Goal: Find contact information: Find contact information

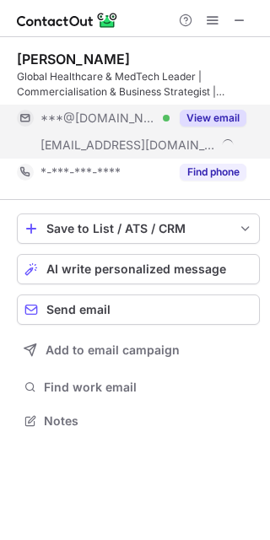
scroll to position [409, 270]
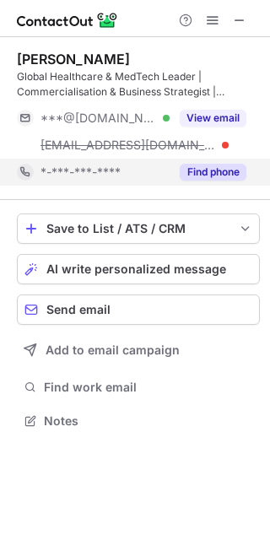
click at [209, 167] on button "Find phone" at bounding box center [213, 172] width 67 height 17
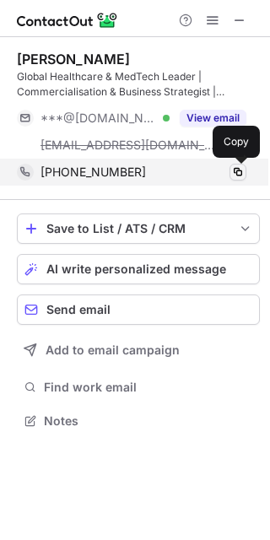
click at [241, 174] on span at bounding box center [238, 172] width 14 height 14
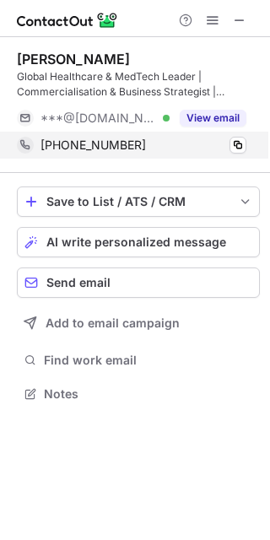
scroll to position [382, 270]
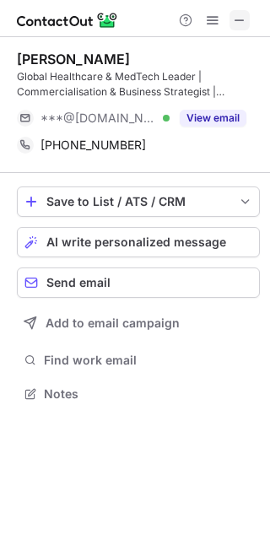
click at [238, 23] on span at bounding box center [240, 21] width 14 height 14
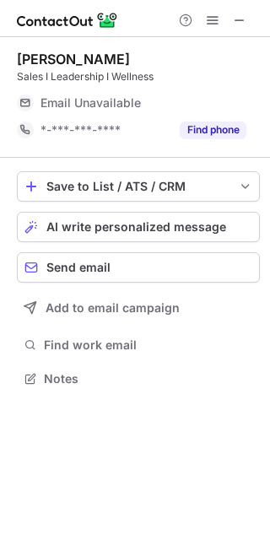
scroll to position [367, 270]
